Goal: Task Accomplishment & Management: Manage account settings

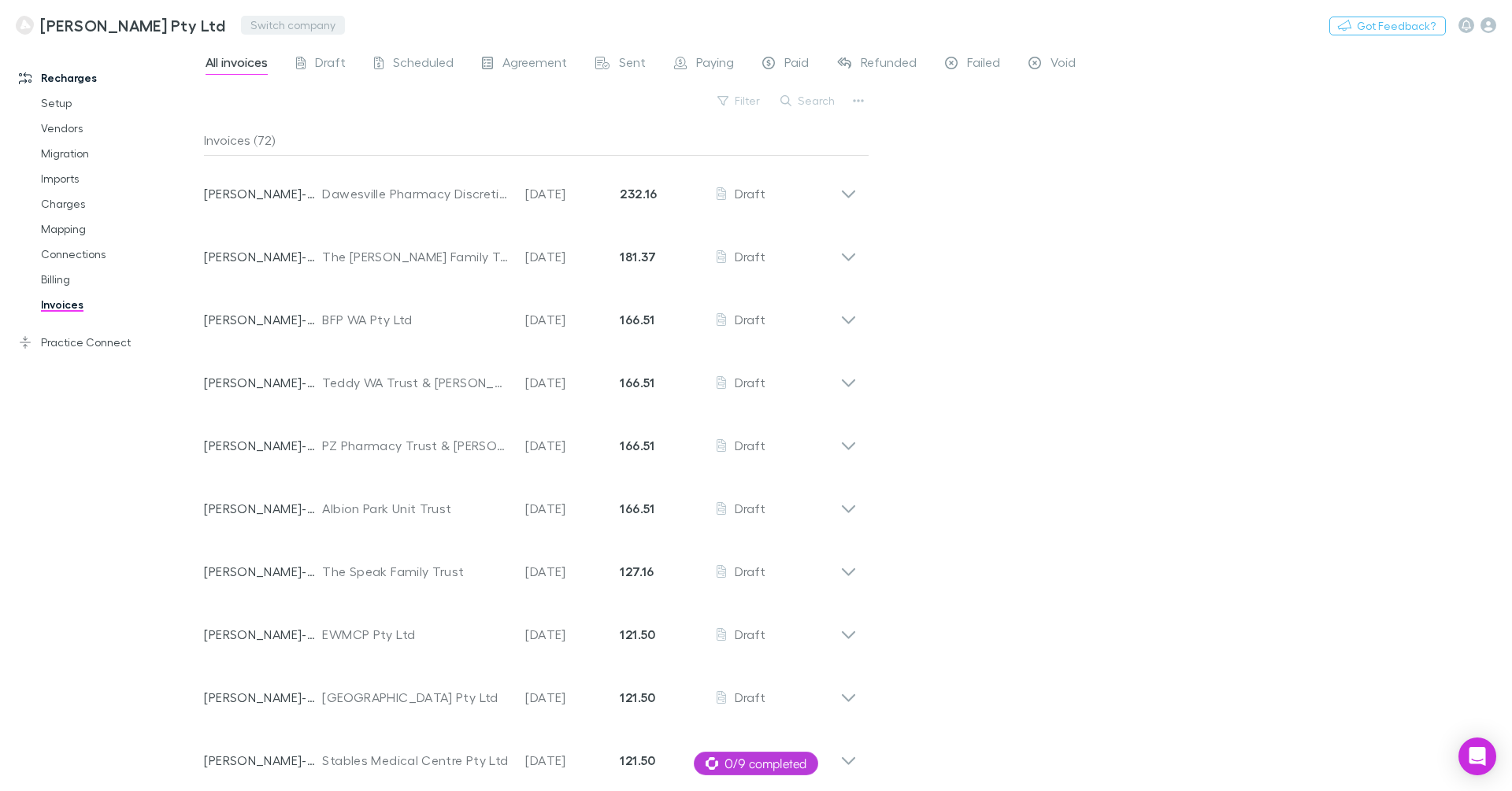
click at [278, 26] on button "Switch company" at bounding box center [293, 25] width 104 height 19
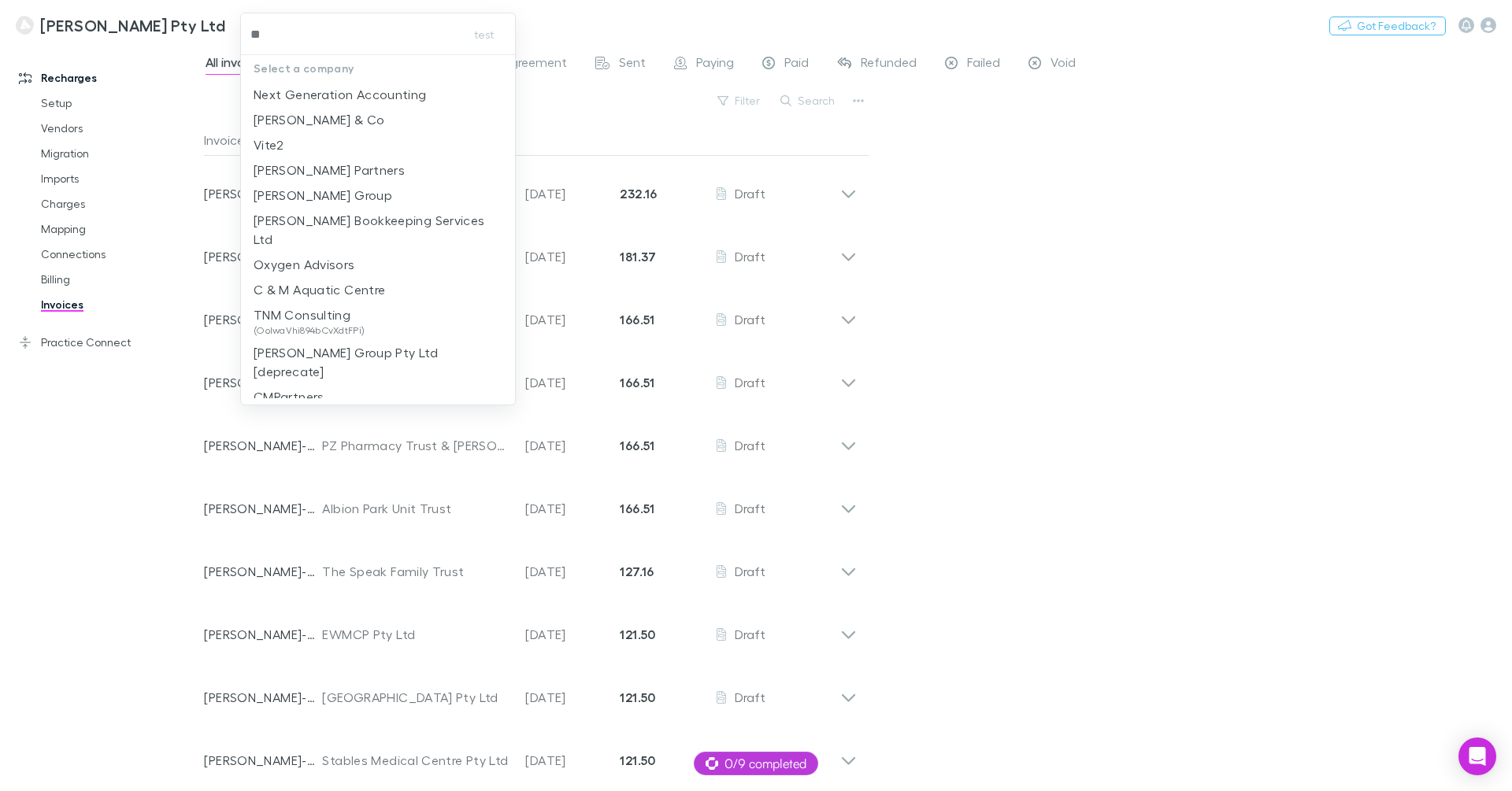
type input "***"
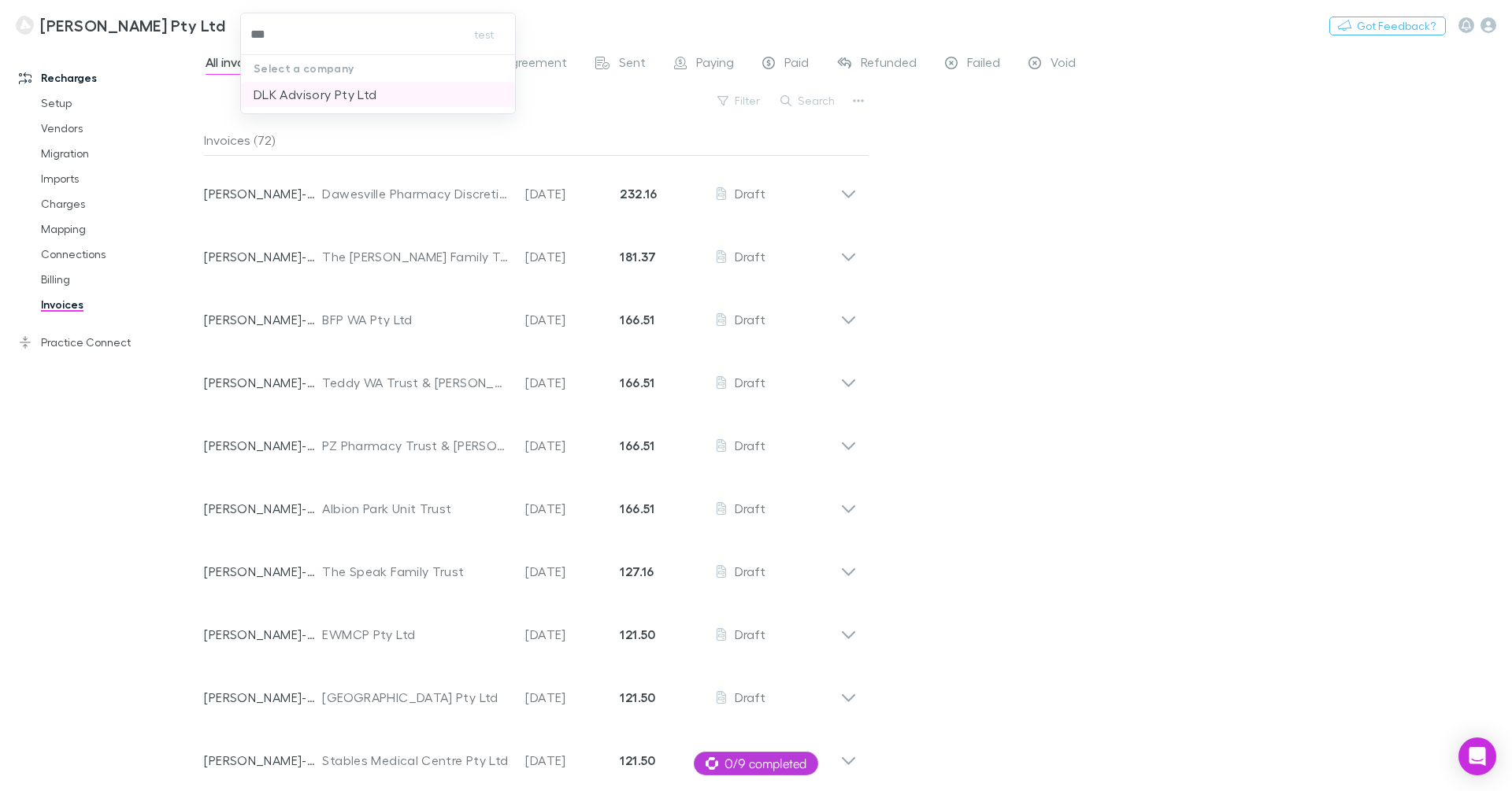
click at [300, 91] on p "DLK Advisory Pty Ltd" at bounding box center [314, 94] width 123 height 19
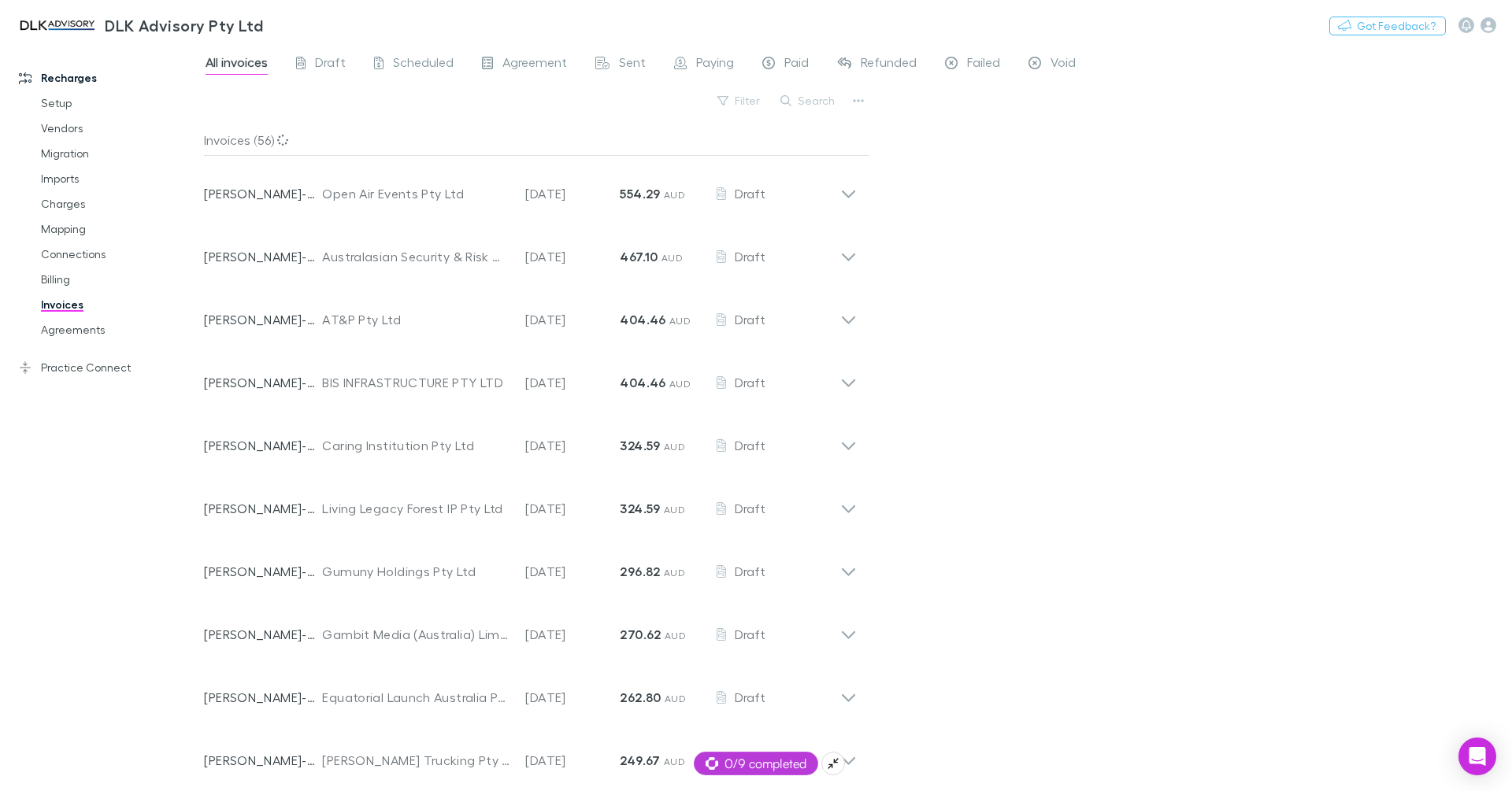
click at [787, 769] on span "0/9 completed" at bounding box center [756, 763] width 101 height 19
click at [751, 769] on span "0/9 completed" at bounding box center [756, 763] width 101 height 19
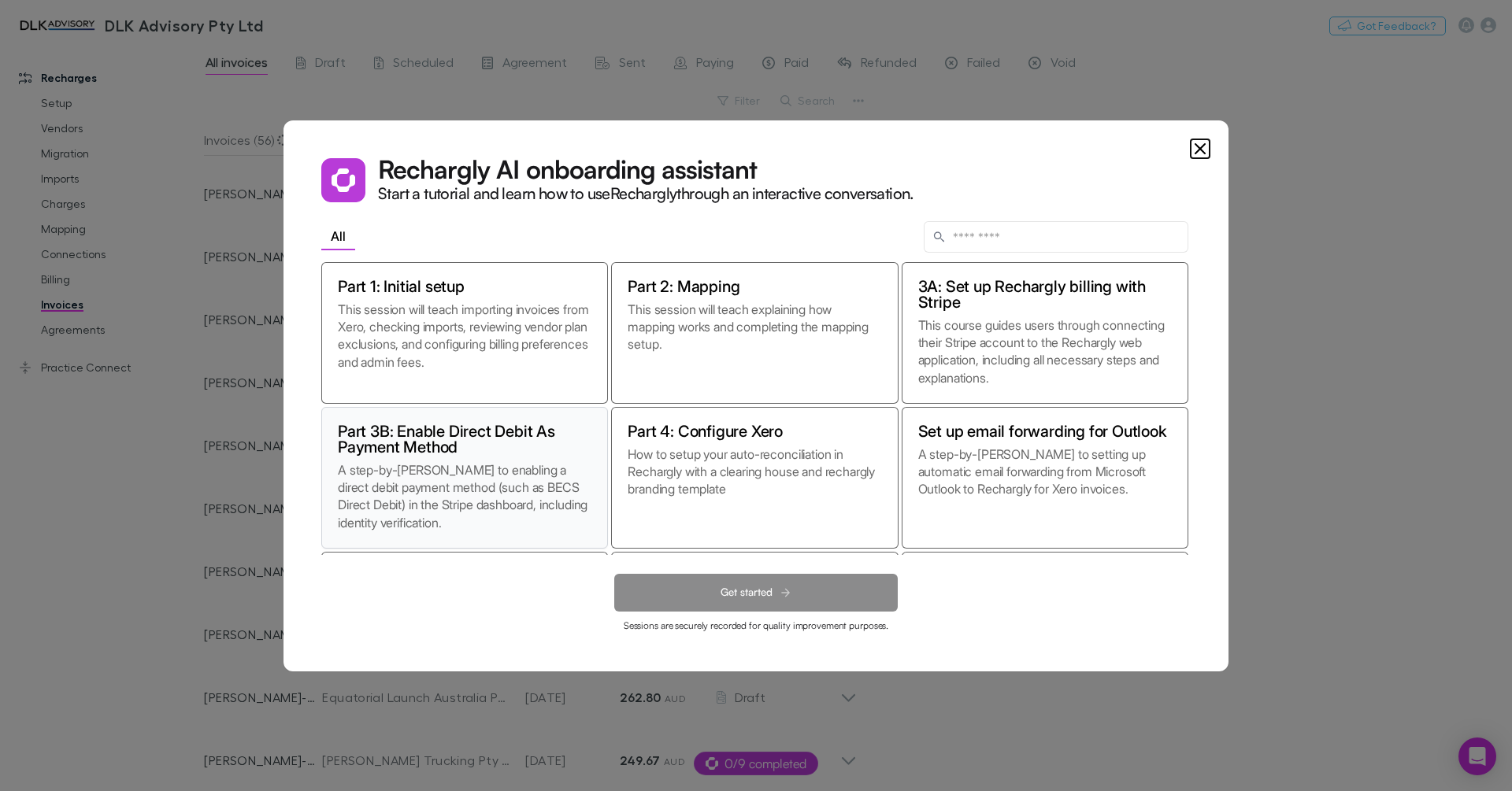
scroll to position [139, 0]
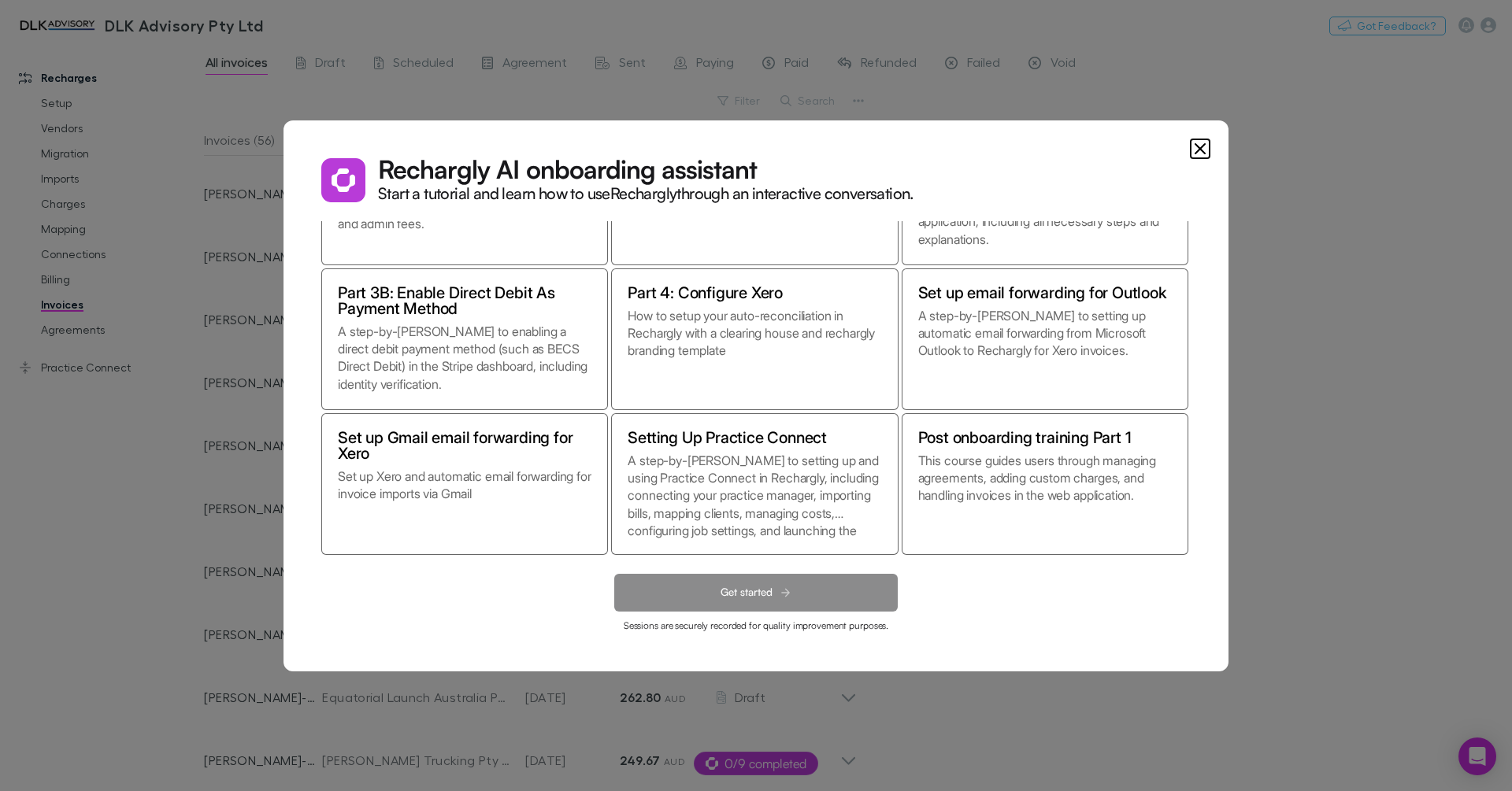
click at [1204, 151] on icon "Close" at bounding box center [1200, 149] width 19 height 19
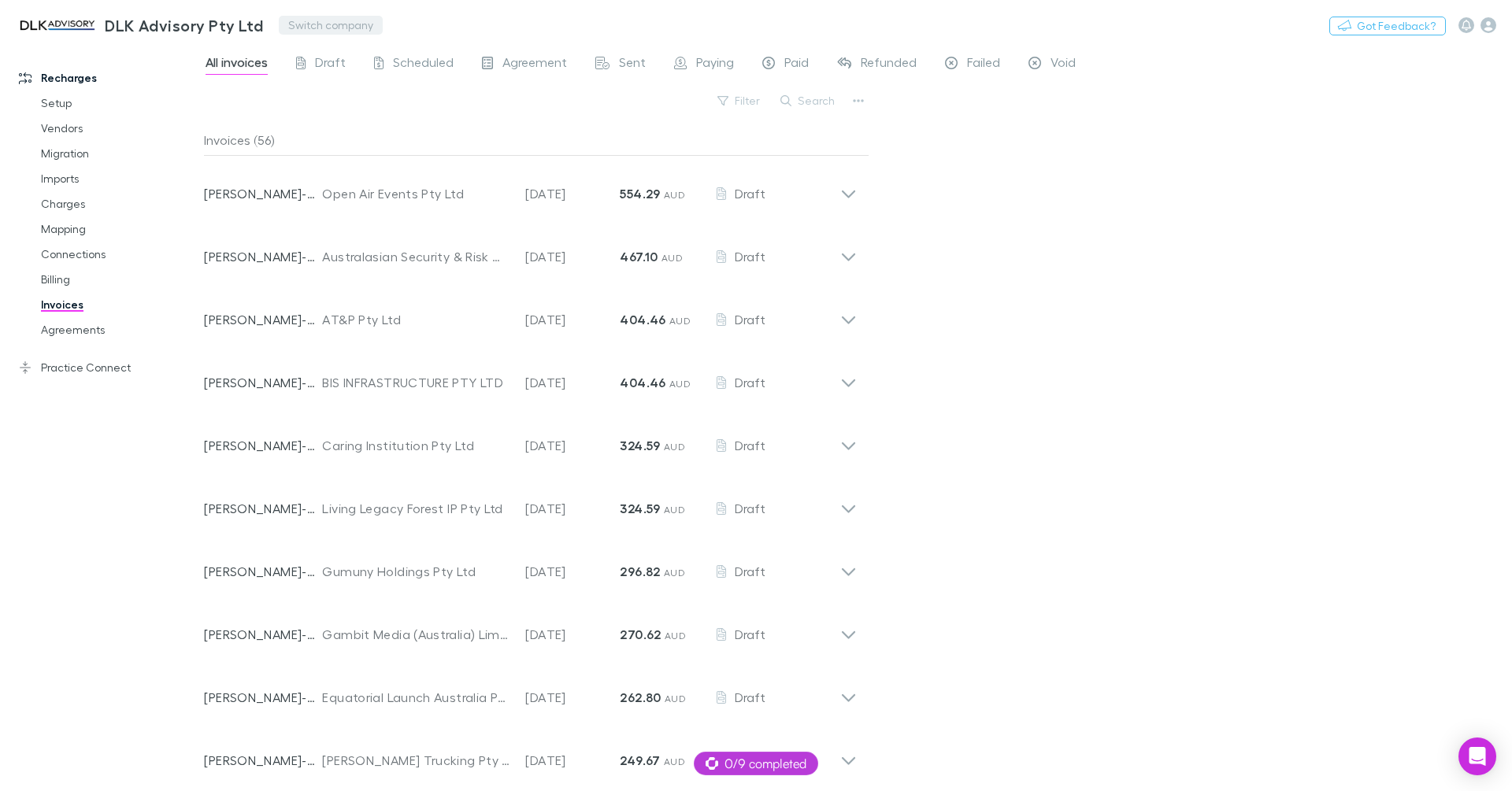
click at [304, 32] on button "Switch company" at bounding box center [330, 25] width 104 height 19
type input "**"
click at [355, 86] on p "WR Accounting & Advisory" at bounding box center [370, 94] width 161 height 19
click at [339, 63] on span "Draft" at bounding box center [330, 64] width 31 height 20
click at [253, 62] on span "All invoices" at bounding box center [237, 64] width 62 height 20
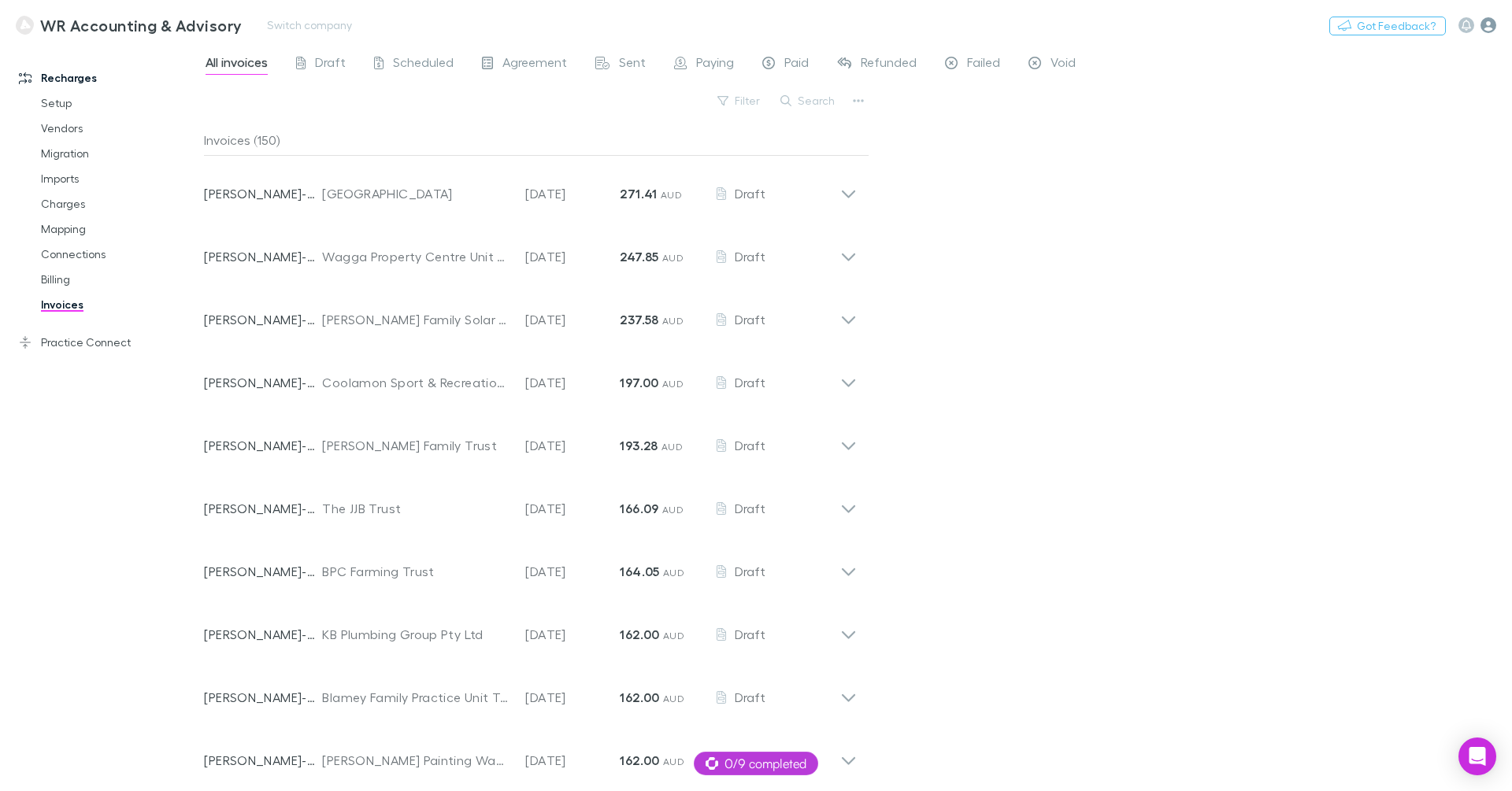
click at [1491, 24] on icon "button" at bounding box center [1488, 25] width 16 height 16
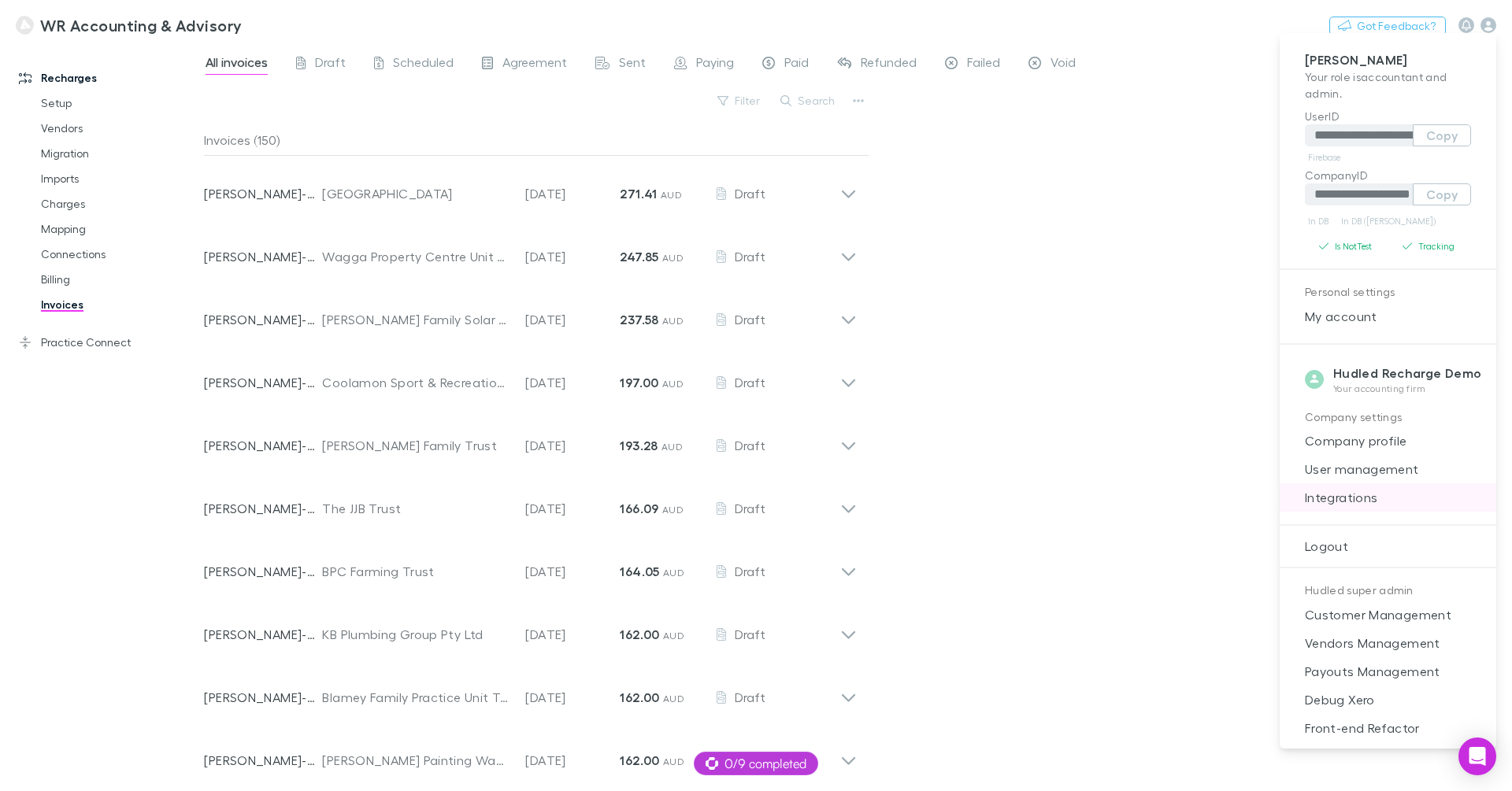
click at [1371, 503] on span "Integrations" at bounding box center [1387, 498] width 192 height 19
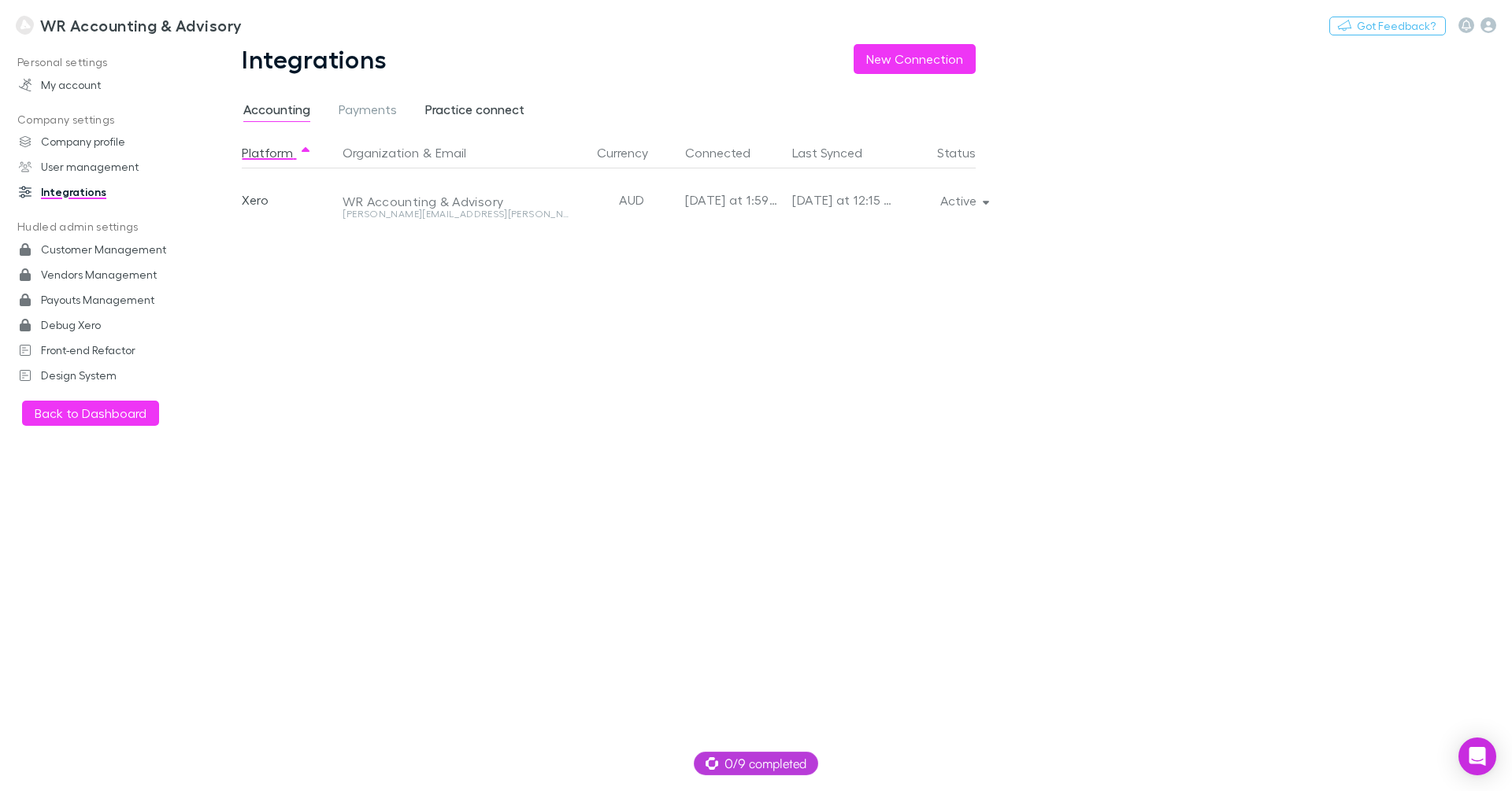
click at [464, 115] on span "Practice connect" at bounding box center [474, 111] width 100 height 20
click at [377, 113] on span "Payments" at bounding box center [368, 111] width 59 height 20
click at [146, 28] on h3 "WR Accounting & Advisory" at bounding box center [140, 25] width 202 height 19
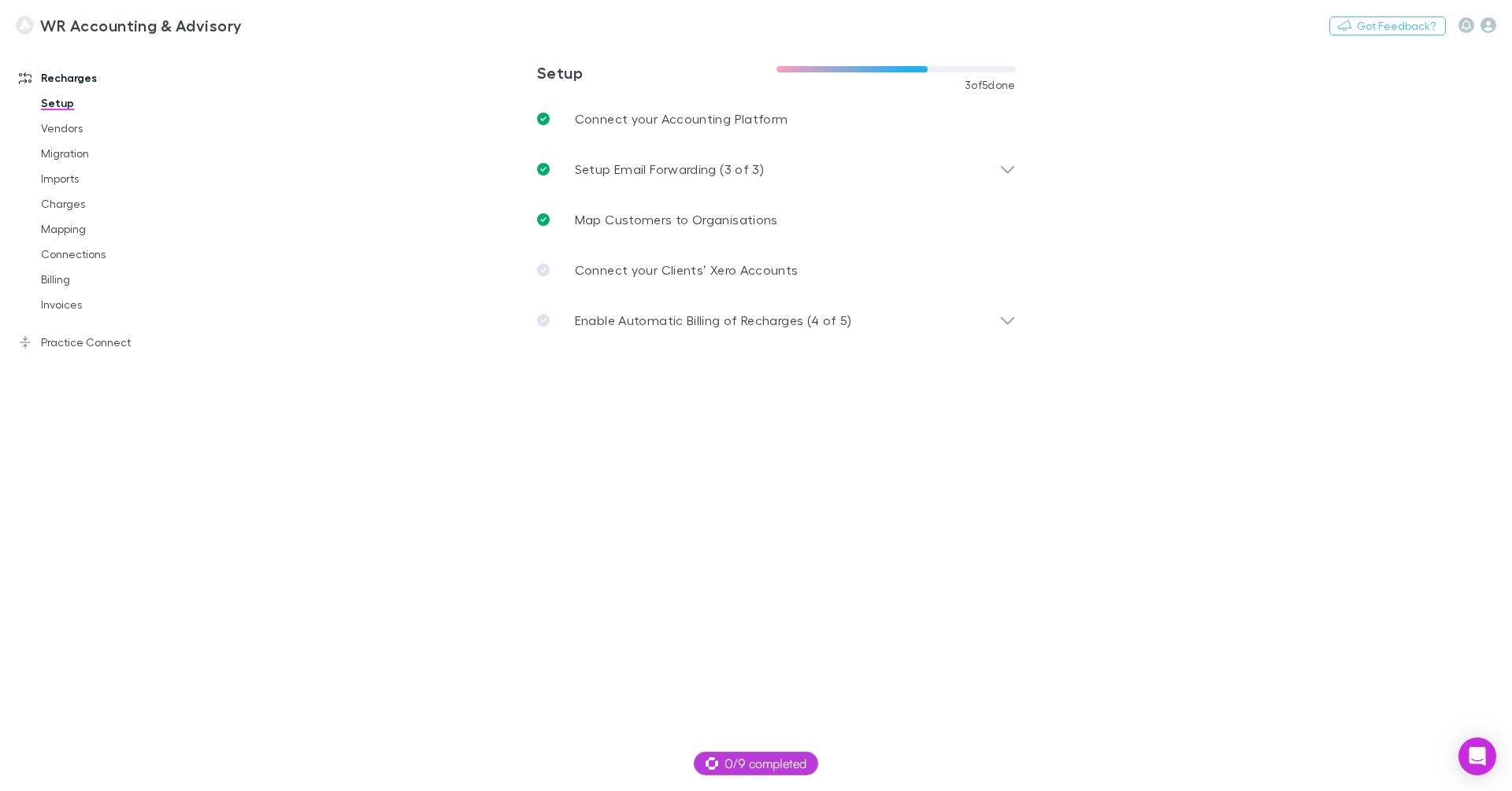
click at [109, 358] on div "Recharges Setup Vendors Migration Imports Charges Mapping Connections Billing I…" at bounding box center [102, 407] width 204 height 717
click at [106, 351] on link "Practice Connect" at bounding box center [102, 343] width 197 height 25
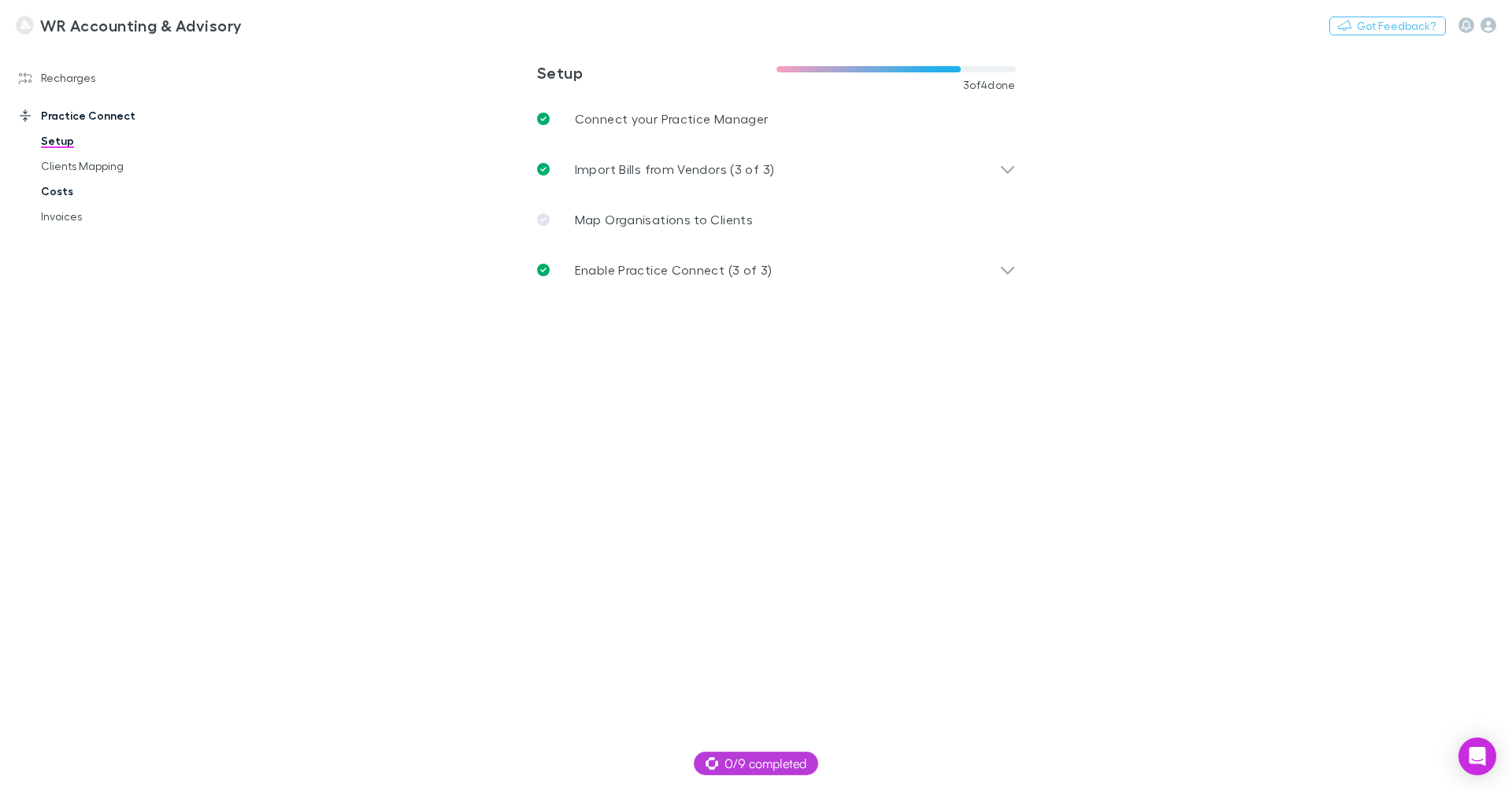
click at [64, 192] on link "Costs" at bounding box center [113, 191] width 176 height 25
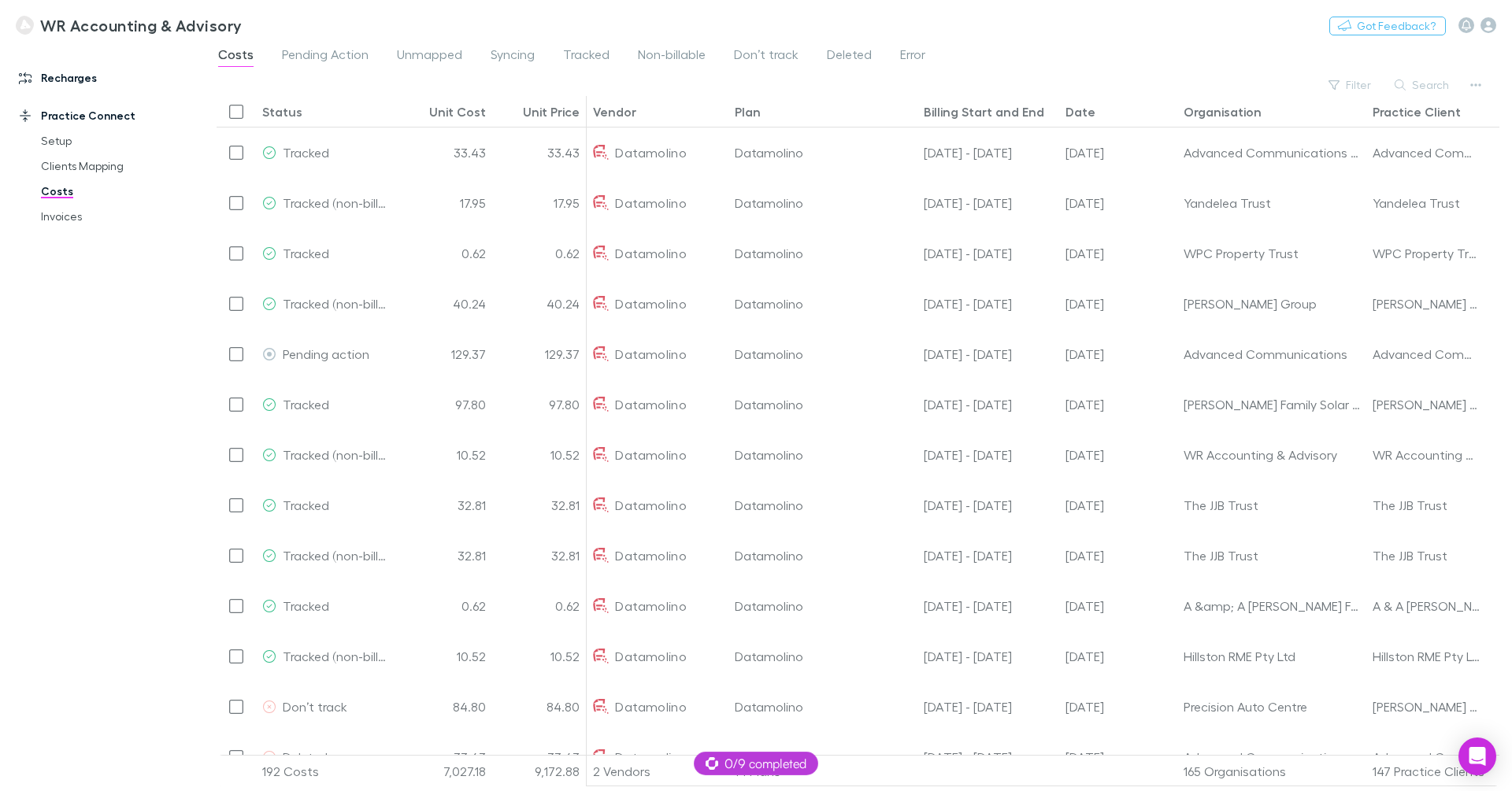
click at [74, 79] on link "Recharges" at bounding box center [102, 78] width 197 height 25
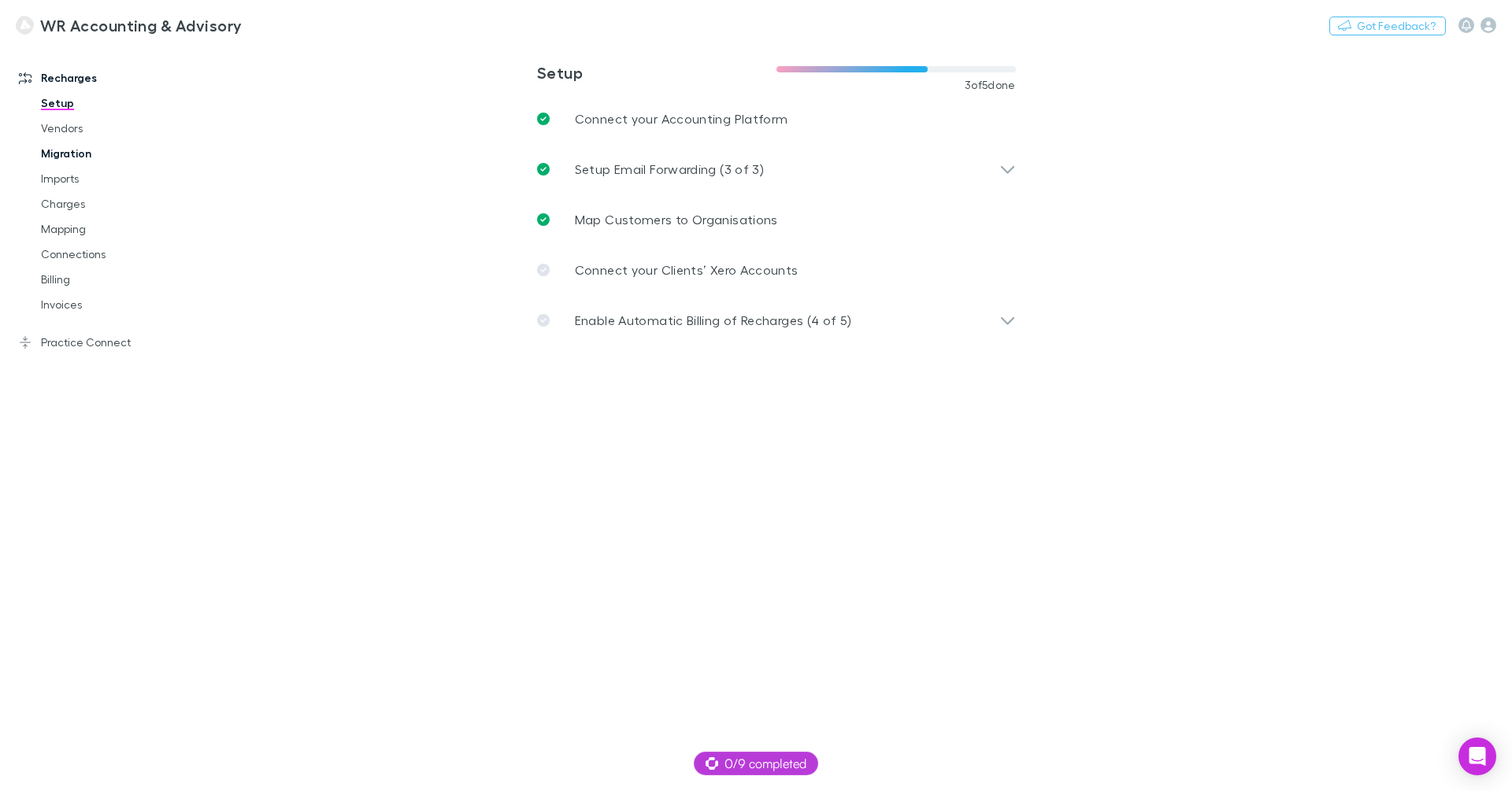
drag, startPoint x: 84, startPoint y: 186, endPoint x: 132, endPoint y: 149, distance: 60.6
click at [84, 186] on link "Imports" at bounding box center [113, 179] width 176 height 25
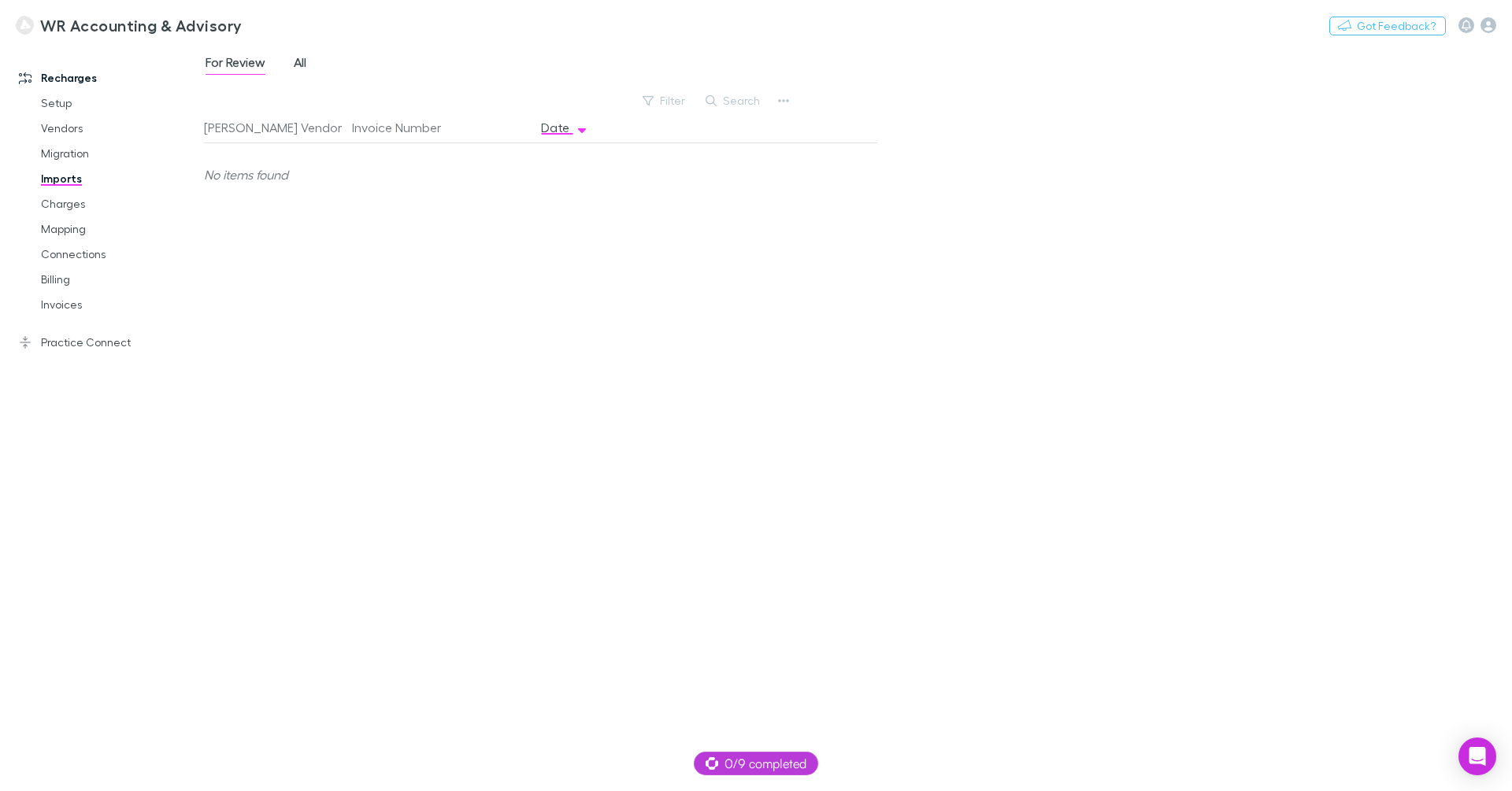
click at [297, 65] on span "All" at bounding box center [299, 64] width 13 height 20
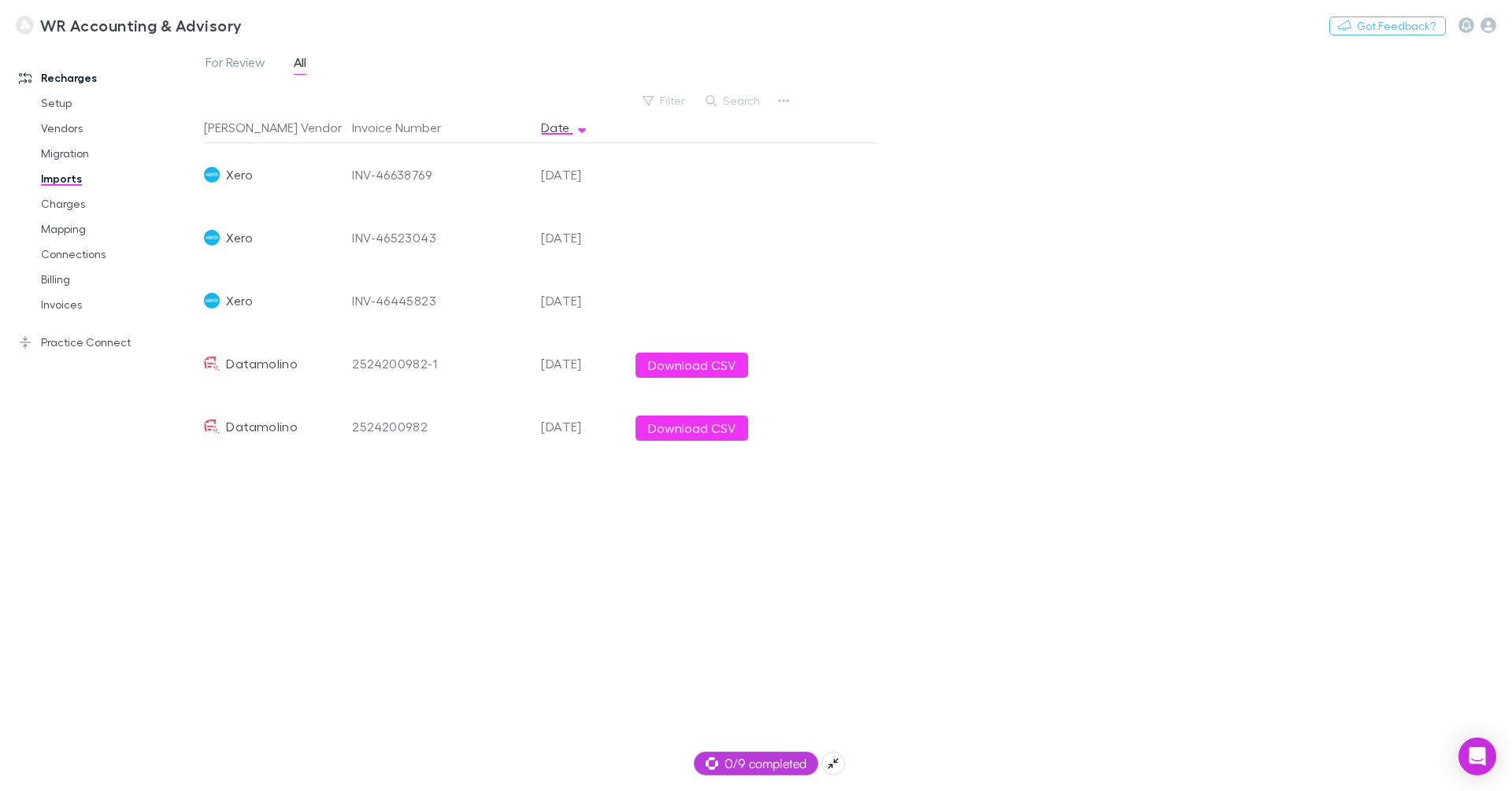
click at [765, 758] on span "0/9 completed" at bounding box center [756, 763] width 101 height 19
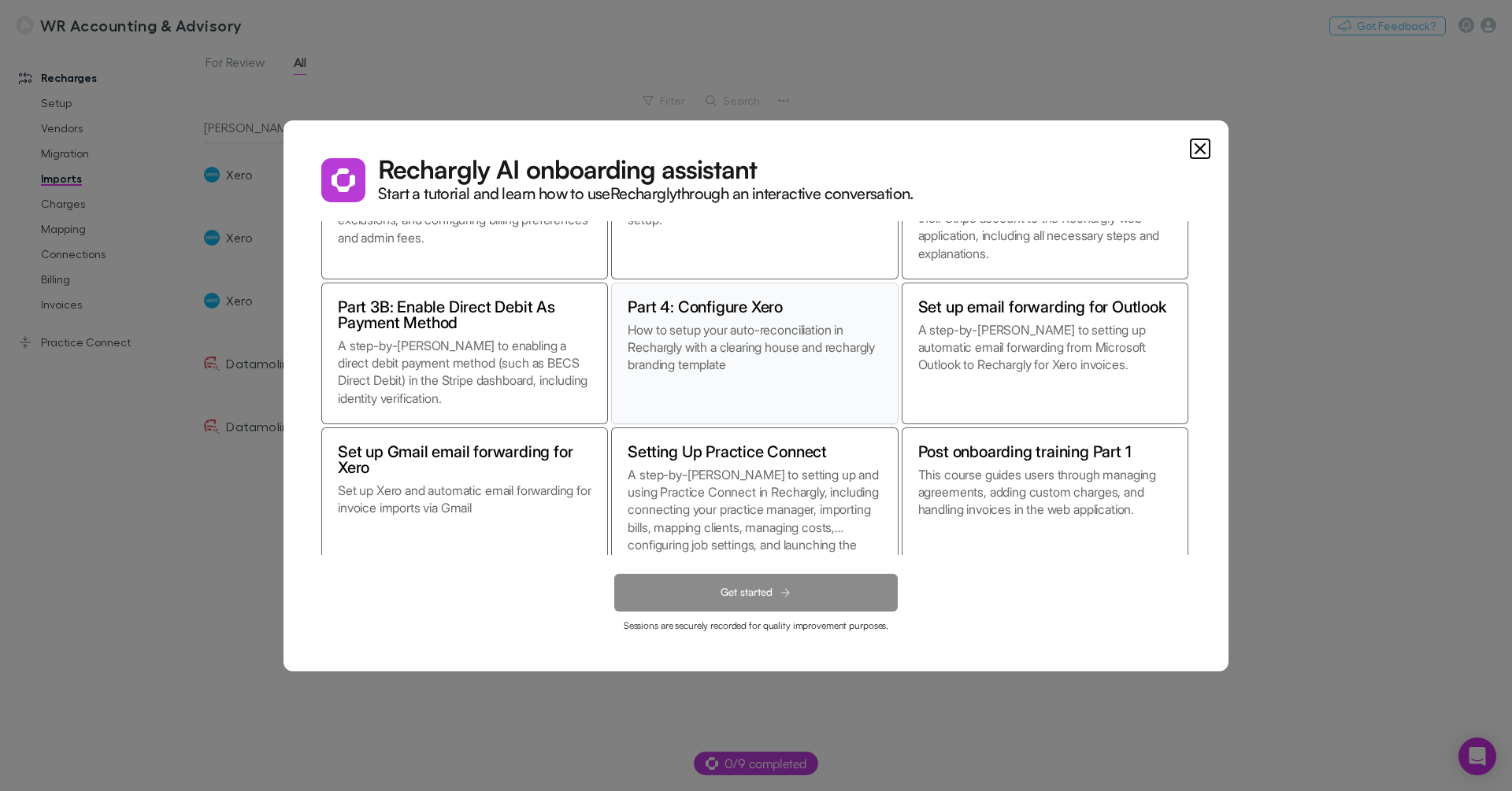
scroll to position [139, 0]
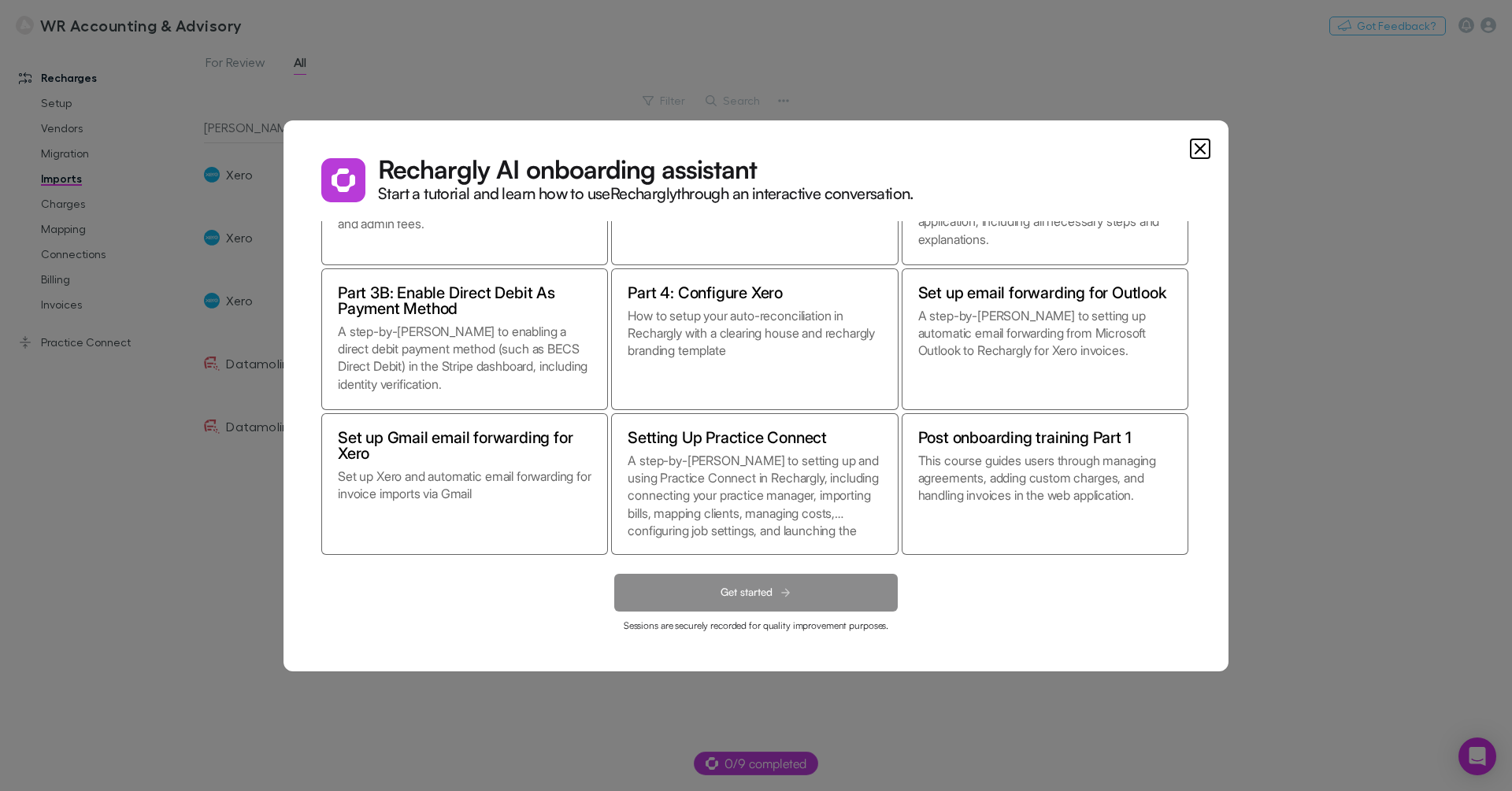
click at [1201, 156] on icon "Close" at bounding box center [1200, 149] width 19 height 19
